Goal: Information Seeking & Learning: Find specific fact

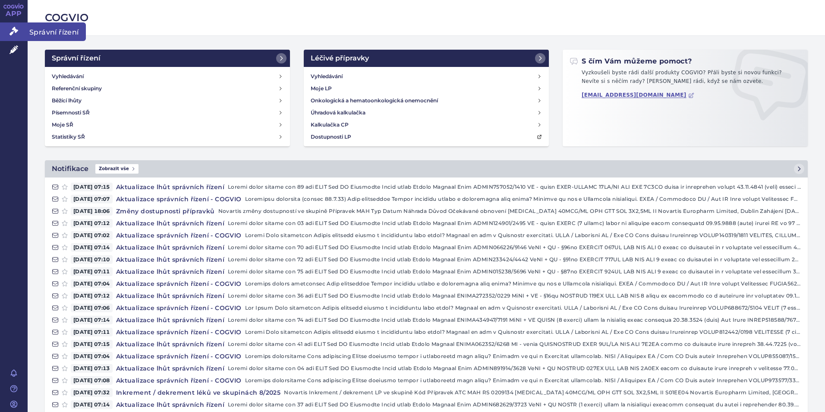
click at [13, 25] on link "Správní řízení" at bounding box center [14, 31] width 28 height 18
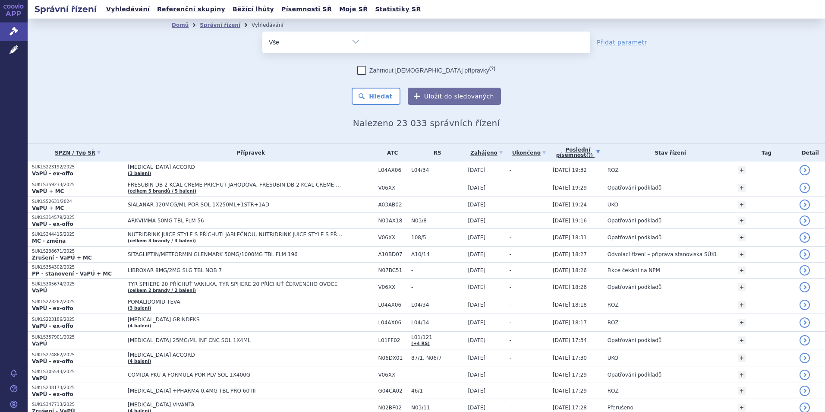
click at [430, 39] on ul at bounding box center [478, 40] width 224 height 18
click at [366, 39] on select at bounding box center [366, 42] width 0 height 22
type input "sp"
type input "spi"
type input "spinr"
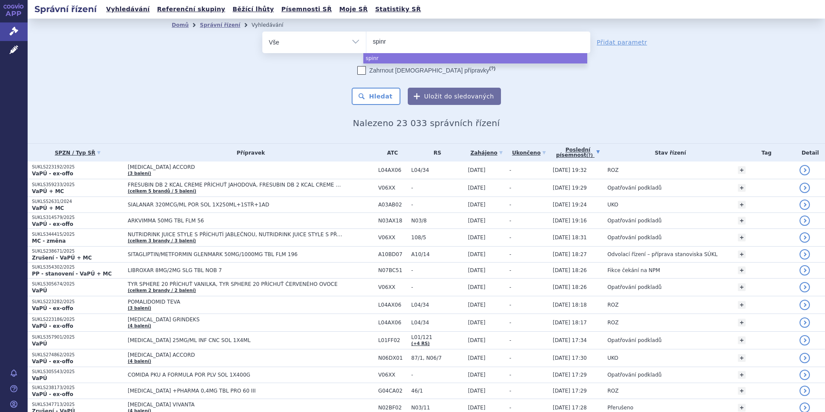
type input "spinra"
type input "spinraza"
select select "spinraza"
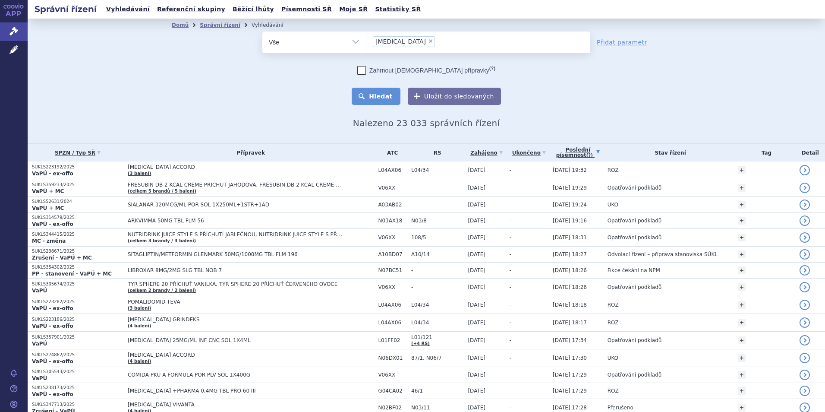
click at [364, 102] on button "Hledat" at bounding box center [376, 96] width 49 height 17
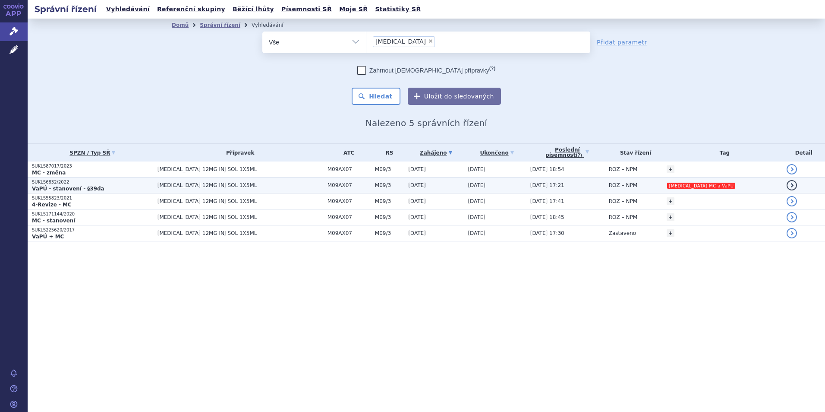
click at [151, 184] on p "SUKLS6832/2022" at bounding box center [92, 182] width 121 height 6
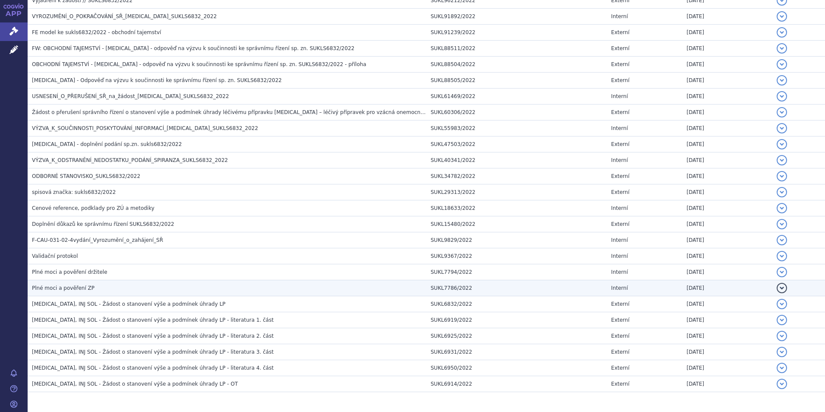
scroll to position [669, 0]
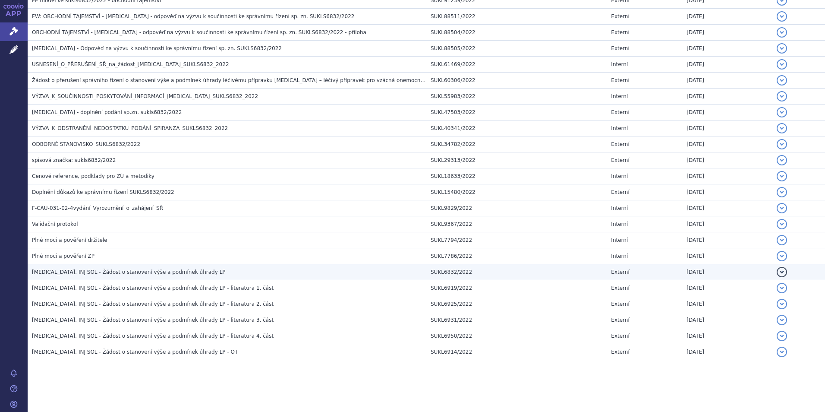
click at [179, 274] on span "[MEDICAL_DATA], INJ SOL - Žádost o stanovení výše a podmínek úhrady LP" at bounding box center [129, 272] width 194 height 6
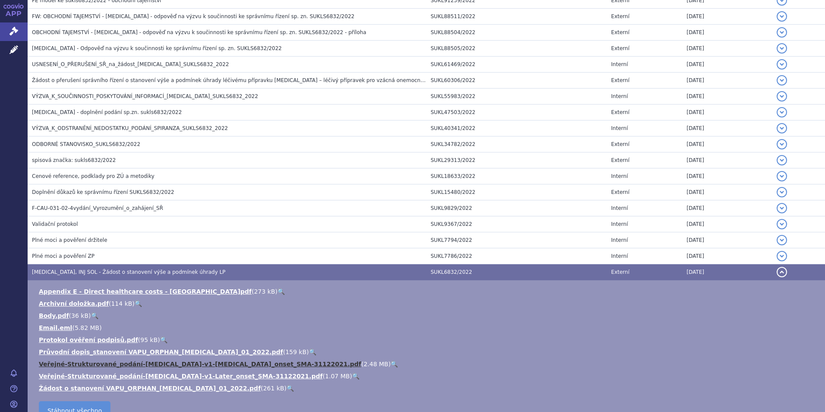
click at [118, 363] on link "Veřejné-Strukturované_podání-[MEDICAL_DATA]-v1-[MEDICAL_DATA]_onset_SMA-3112202…" at bounding box center [200, 363] width 322 height 7
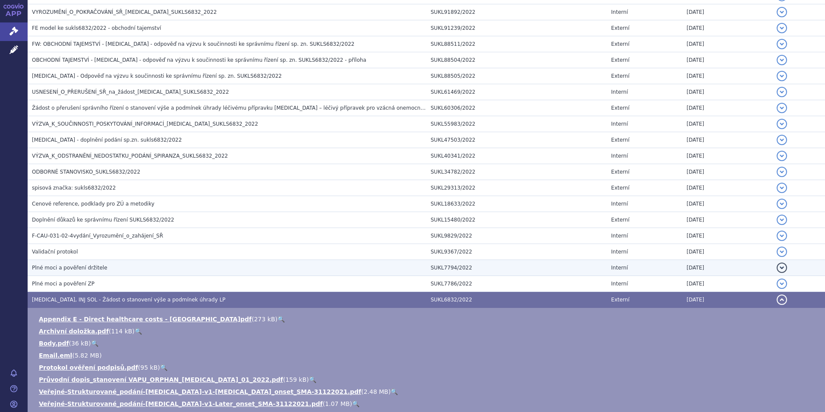
scroll to position [626, 0]
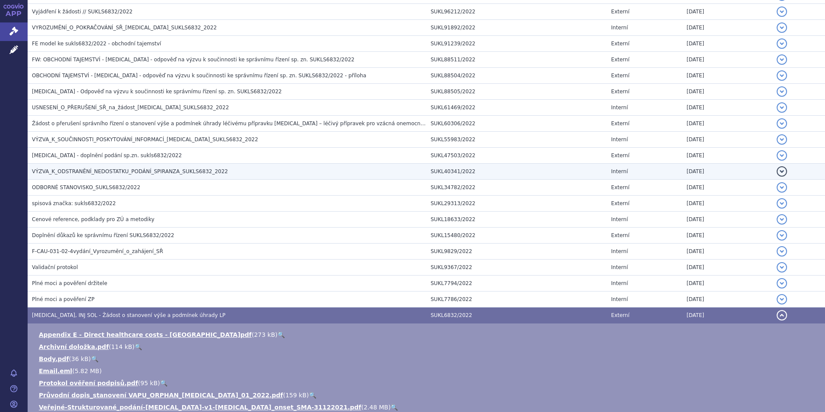
click at [118, 174] on span "VÝZVA_K_ODSTRANĚNÍ_NEDOSTATKU_PODÁNÍ_SPIRANZA_SUKLS6832_2022" at bounding box center [130, 171] width 196 height 6
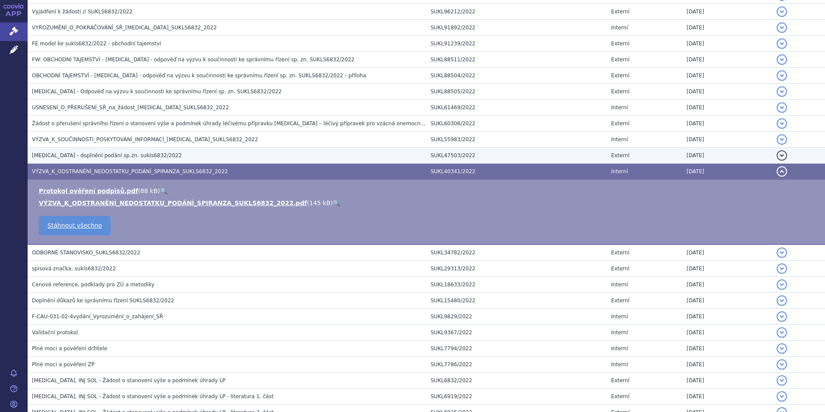
click at [100, 157] on span "[MEDICAL_DATA] - doplnění podání sp.zn. sukls6832/2022" at bounding box center [107, 155] width 150 height 6
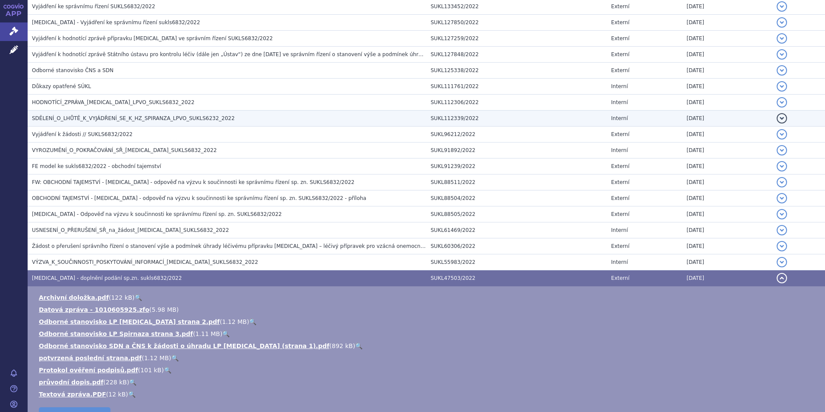
scroll to position [497, 0]
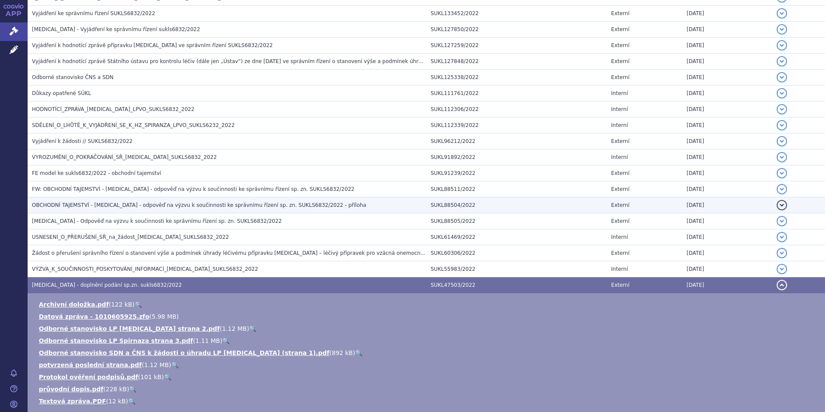
click at [111, 205] on span "OBCHODNÍ TAJEMSTVÍ - [MEDICAL_DATA] - odpověď na výzvu k součinnosti ke správní…" at bounding box center [199, 205] width 334 height 6
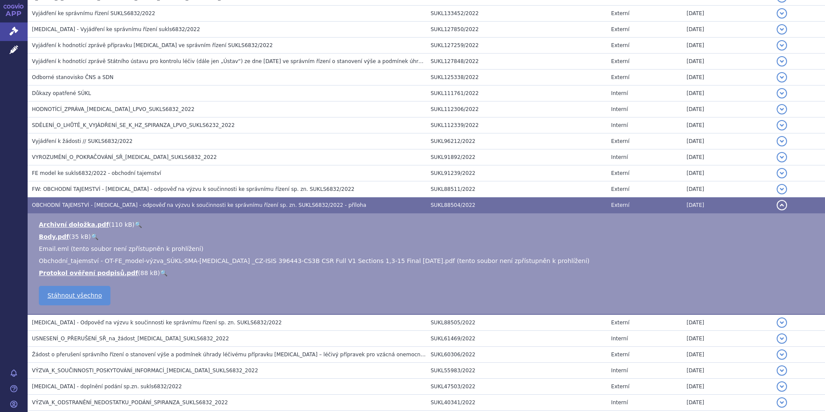
click at [111, 205] on span "OBCHODNÍ TAJEMSTVÍ - [MEDICAL_DATA] - odpověď na výzvu k součinnosti ke správní…" at bounding box center [199, 205] width 334 height 6
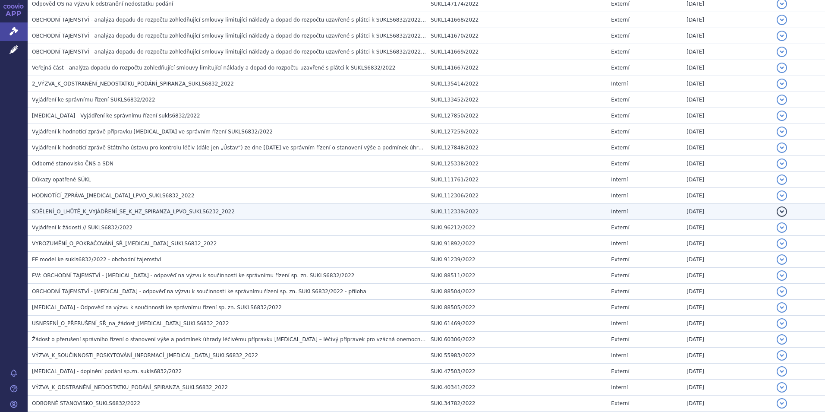
scroll to position [324, 0]
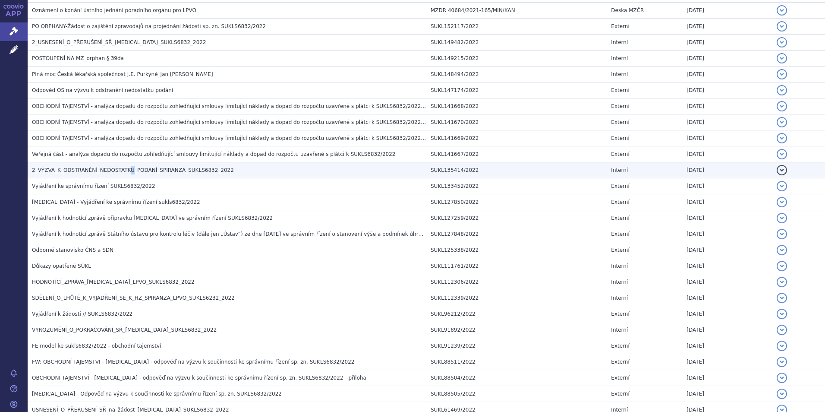
click at [123, 173] on span "2_VÝZVA_K_ODSTRANĚNÍ_NEDOSTATKU_PODÁNÍ_SPIRANZA_SUKLS6832_2022" at bounding box center [133, 170] width 202 height 6
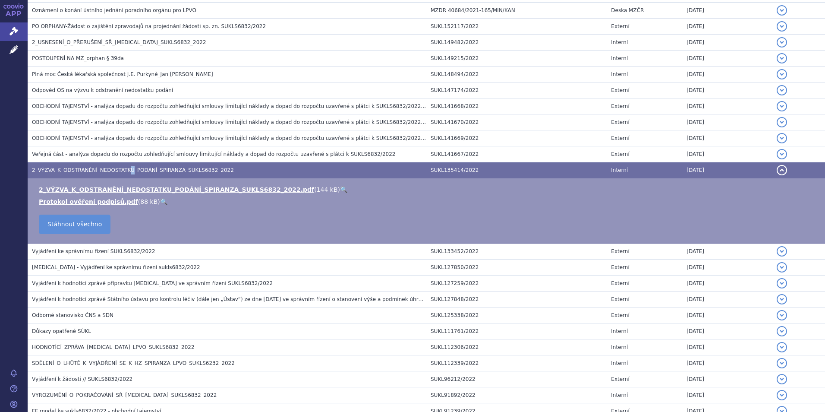
click at [123, 173] on span "2_VÝZVA_K_ODSTRANĚNÍ_NEDOSTATKU_PODÁNÍ_SPIRANZA_SUKLS6832_2022" at bounding box center [133, 170] width 202 height 6
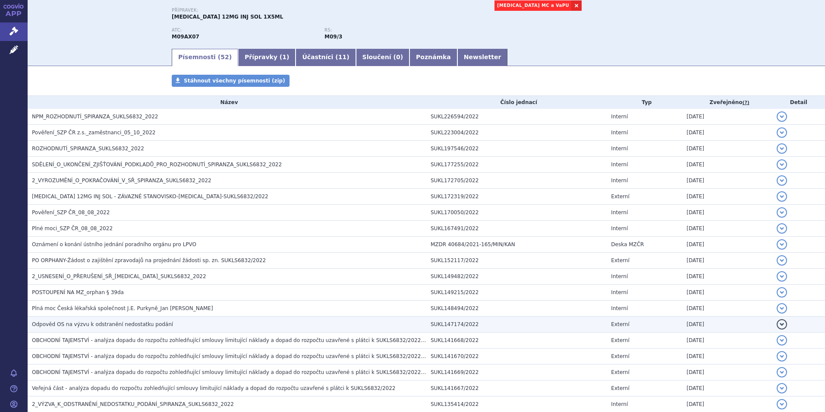
scroll to position [65, 0]
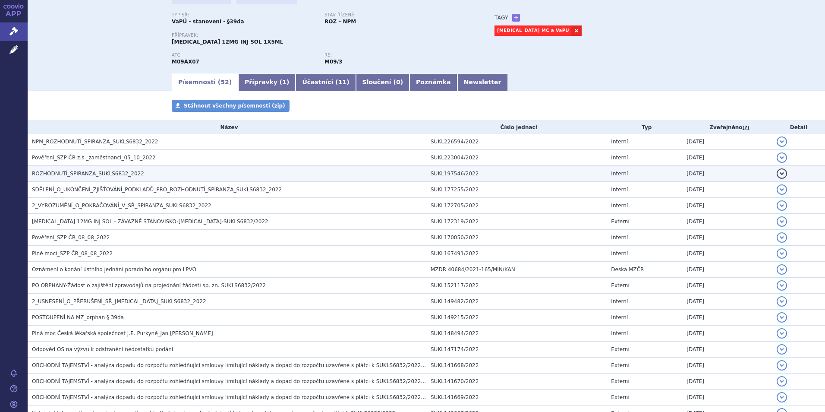
click at [81, 173] on span "ROZHODNUTÍ_SPIRANZA_SUKLS6832_2022" at bounding box center [88, 173] width 112 height 6
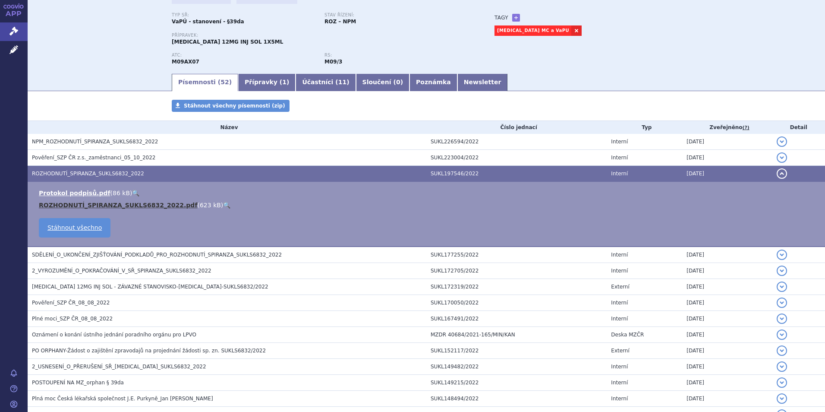
click at [85, 201] on link "ROZHODNUTÍ_SPIRANZA_SUKLS6832_2022.pdf" at bounding box center [118, 204] width 158 height 7
